Goal: Entertainment & Leisure: Browse casually

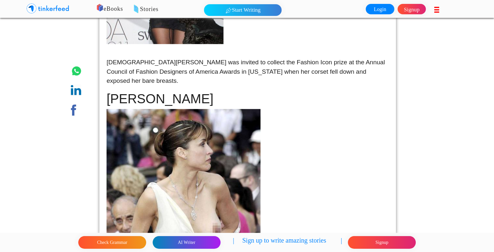
scroll to position [1743, 0]
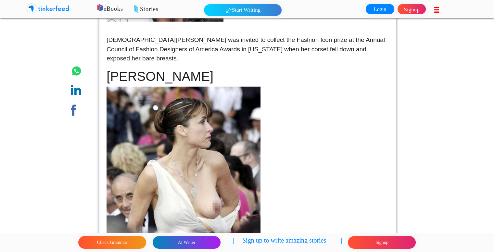
drag, startPoint x: 201, startPoint y: 59, endPoint x: 115, endPoint y: 56, distance: 85.8
drag, startPoint x: 115, startPoint y: 56, endPoint x: 110, endPoint y: 59, distance: 6.1
click at [110, 69] on h1 "[PERSON_NAME]" at bounding box center [247, 77] width 282 height 16
click at [221, 87] on img at bounding box center [183, 162] width 154 height 151
